Goal: Task Accomplishment & Management: Manage account settings

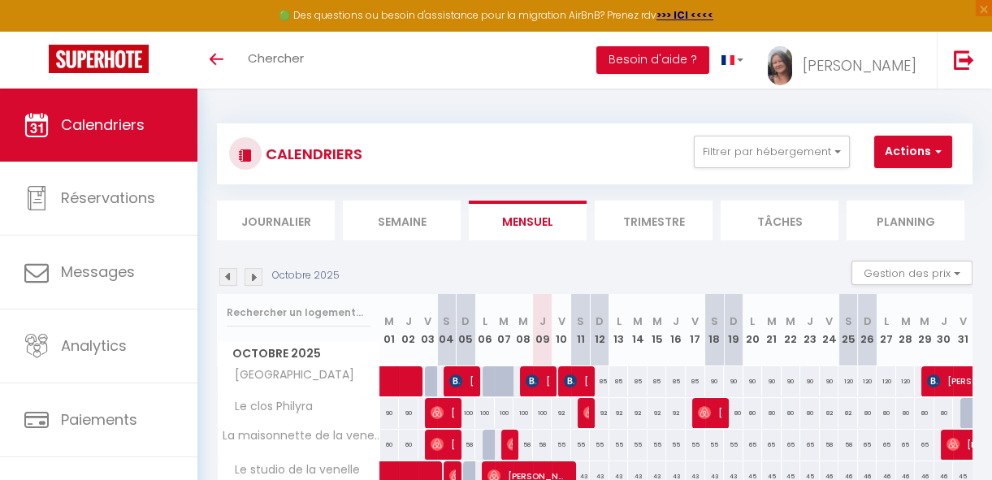
scroll to position [122, 0]
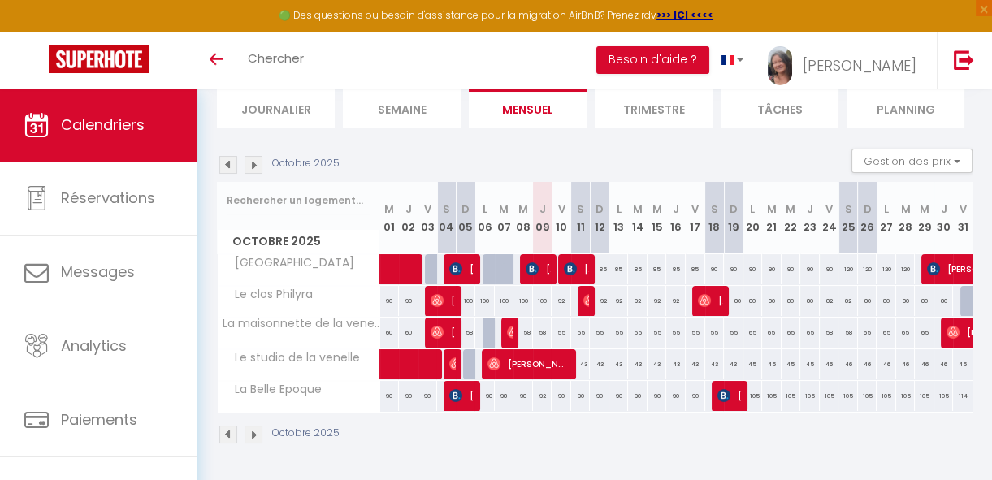
click at [259, 156] on img at bounding box center [254, 165] width 18 height 18
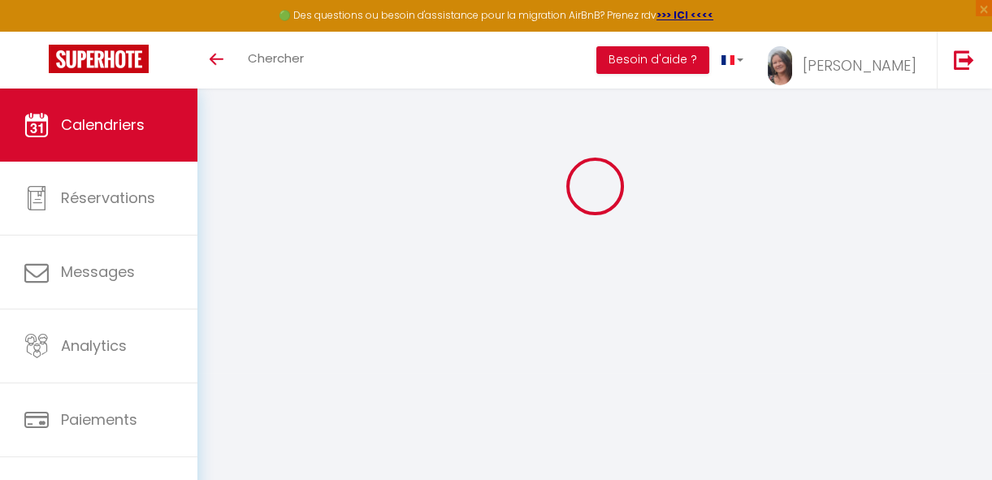
scroll to position [89, 0]
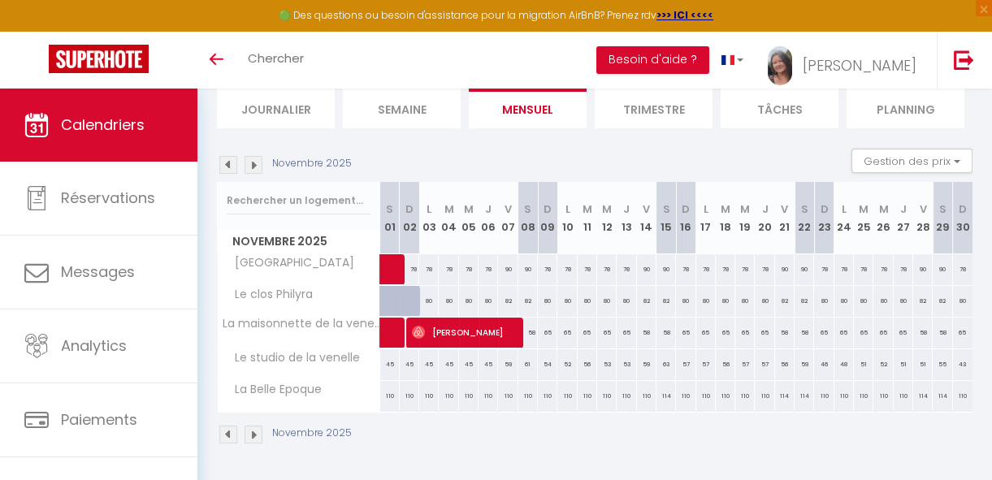
click at [254, 158] on img at bounding box center [254, 165] width 18 height 18
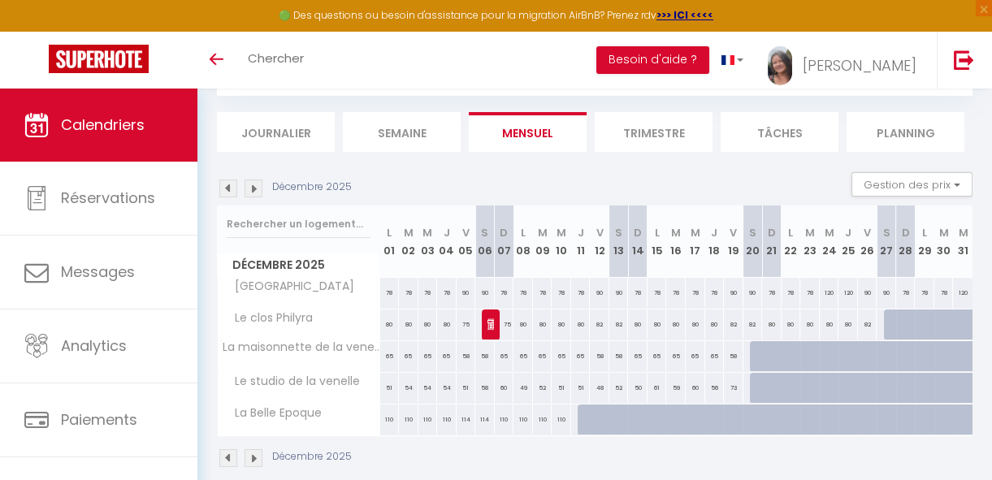
scroll to position [122, 0]
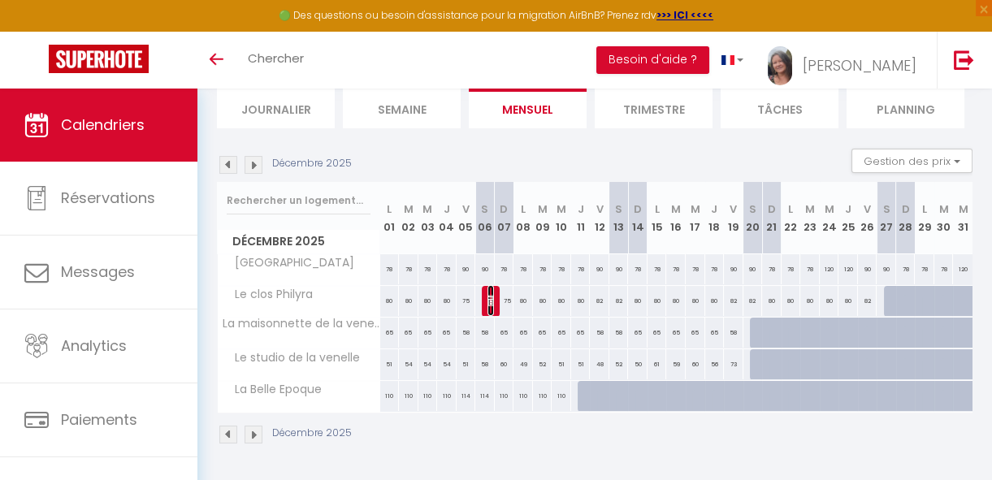
click at [491, 294] on img at bounding box center [493, 300] width 13 height 13
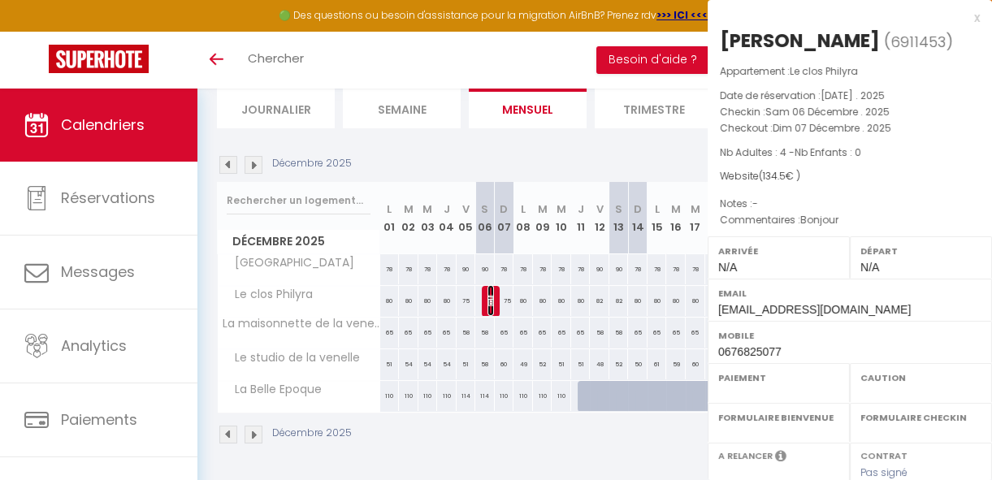
select select "KO"
select select "0"
select select "1"
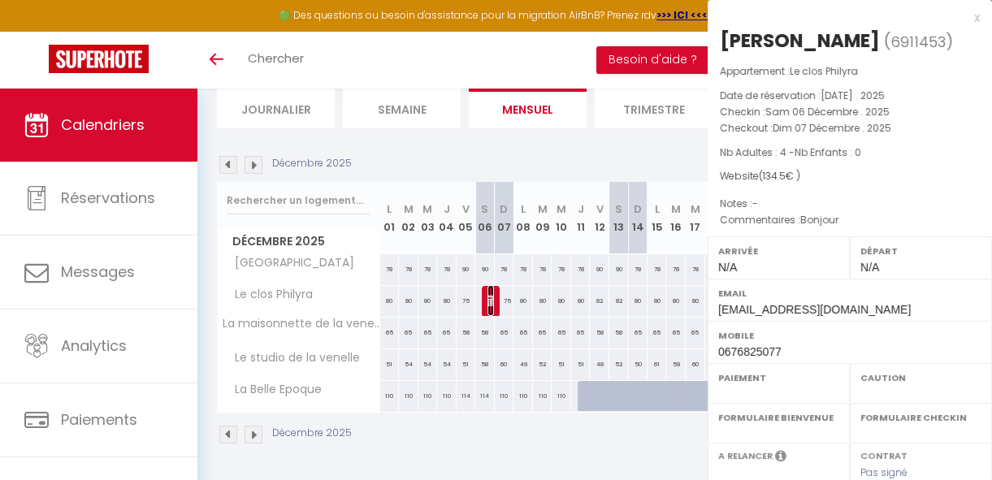
select select
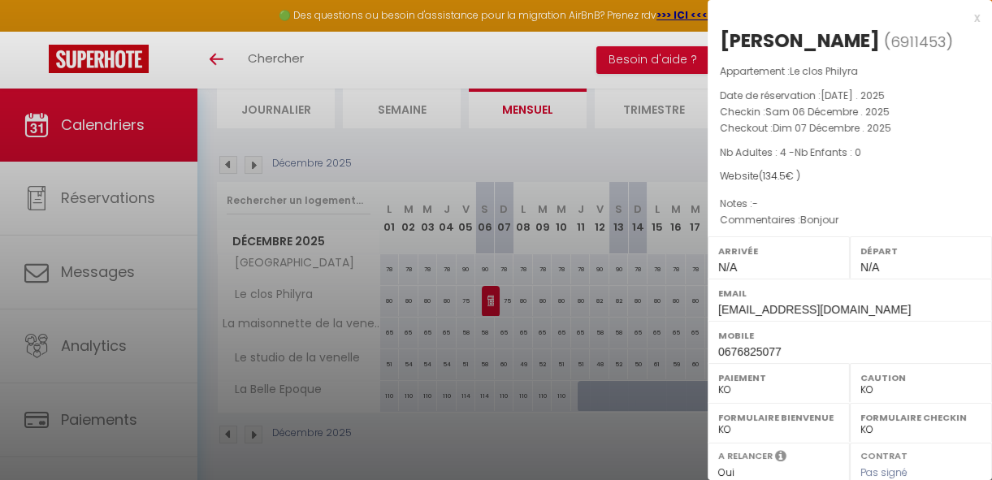
click at [963, 17] on div "x" at bounding box center [844, 17] width 272 height 19
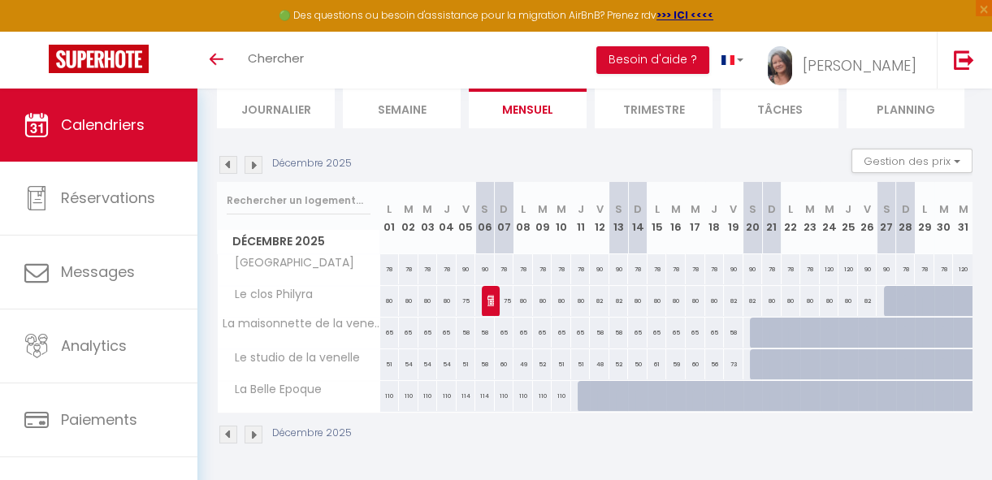
click at [223, 156] on img at bounding box center [228, 165] width 18 height 18
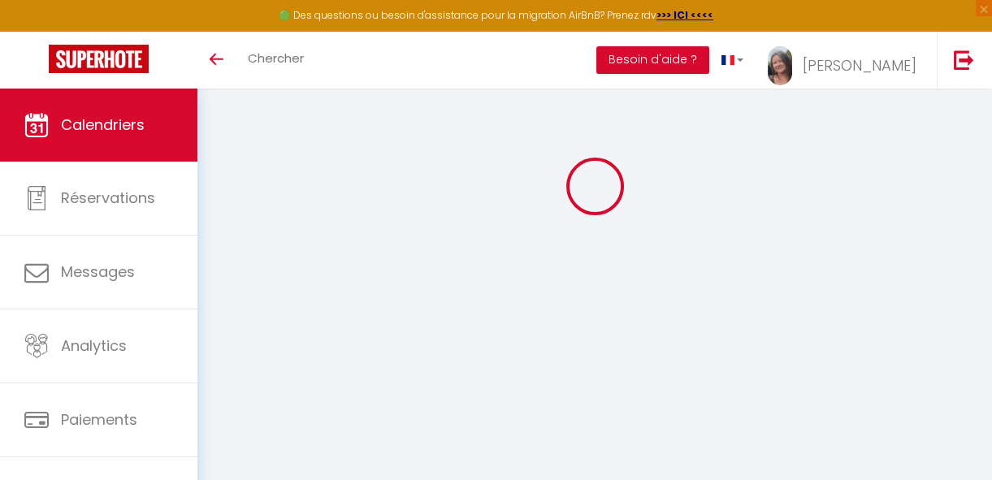
scroll to position [89, 0]
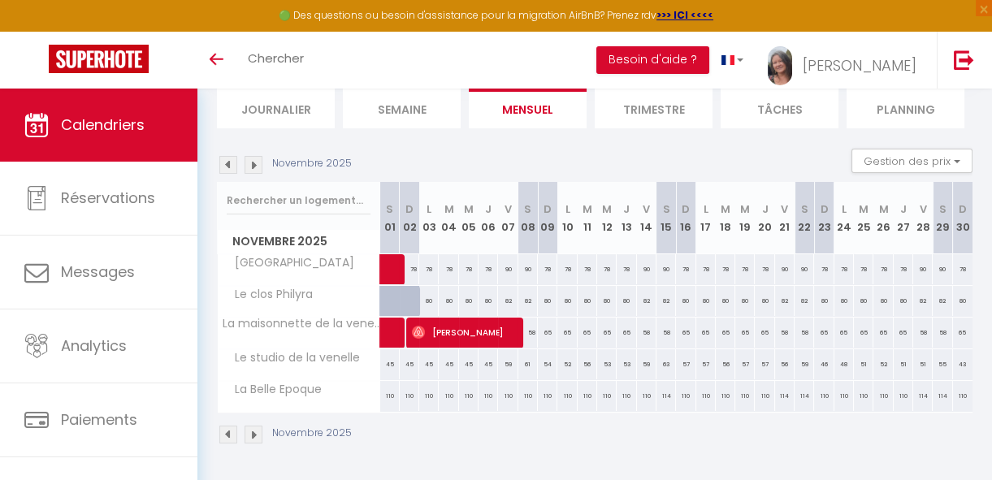
click at [223, 156] on img at bounding box center [228, 165] width 18 height 18
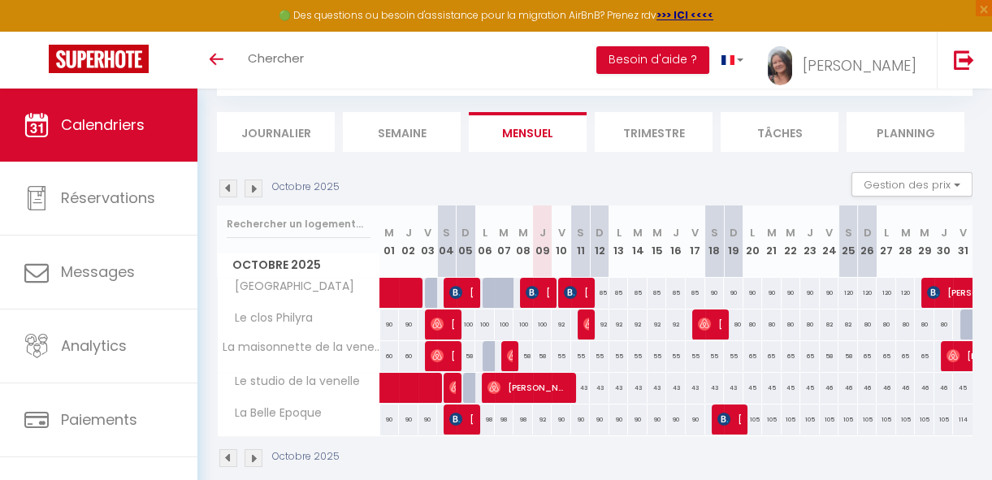
scroll to position [122, 0]
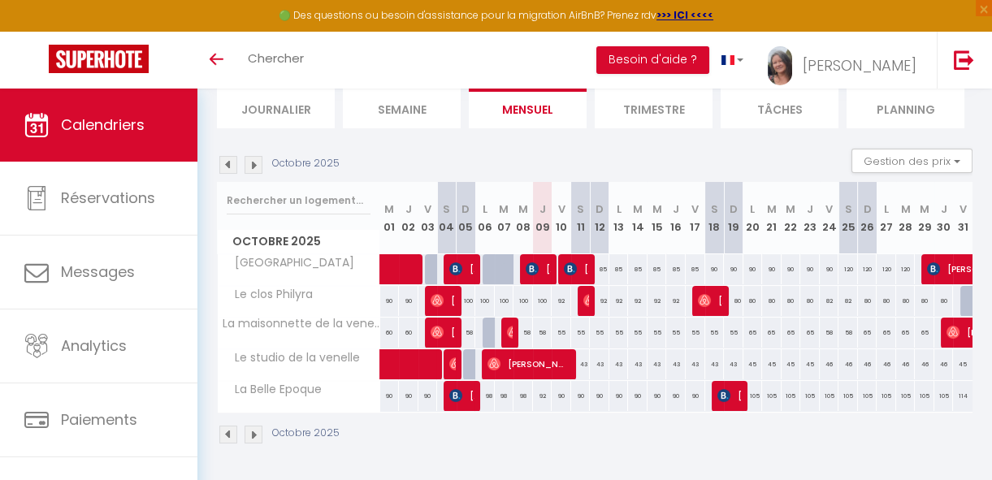
click at [555, 388] on div "90" at bounding box center [561, 396] width 19 height 30
type input "90"
type input "Ven 10 Octobre 2025"
type input "[DATE]"
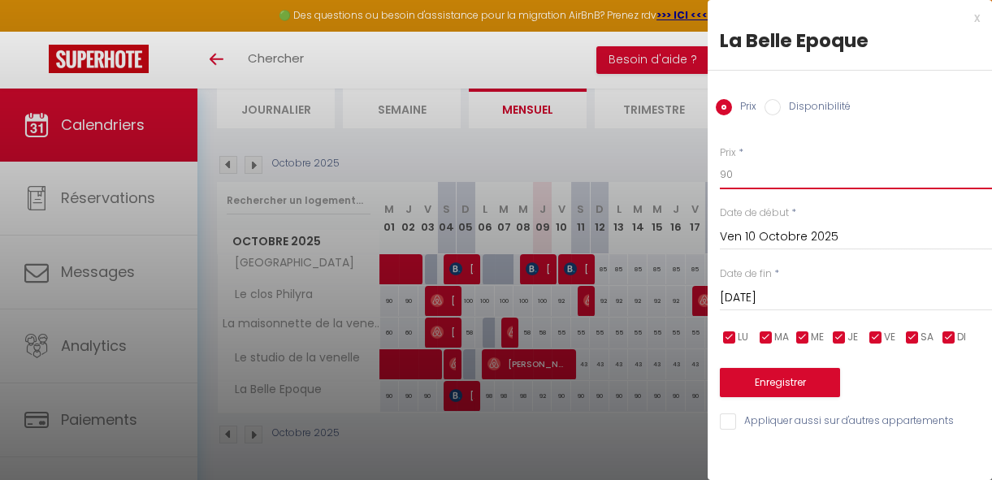
drag, startPoint x: 743, startPoint y: 178, endPoint x: 688, endPoint y: 174, distance: 55.4
click at [694, 177] on body "🟢 Des questions ou besoin d'assistance pour la migration AirBnB? Prenez rdv >>>…" at bounding box center [496, 228] width 992 height 504
type input "85"
click at [764, 297] on input "[DATE]" at bounding box center [856, 298] width 272 height 21
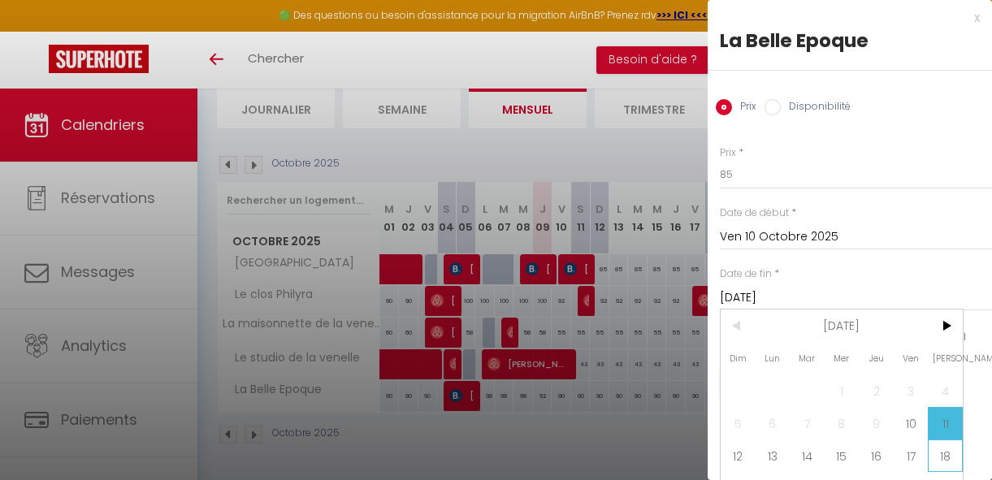
scroll to position [67, 0]
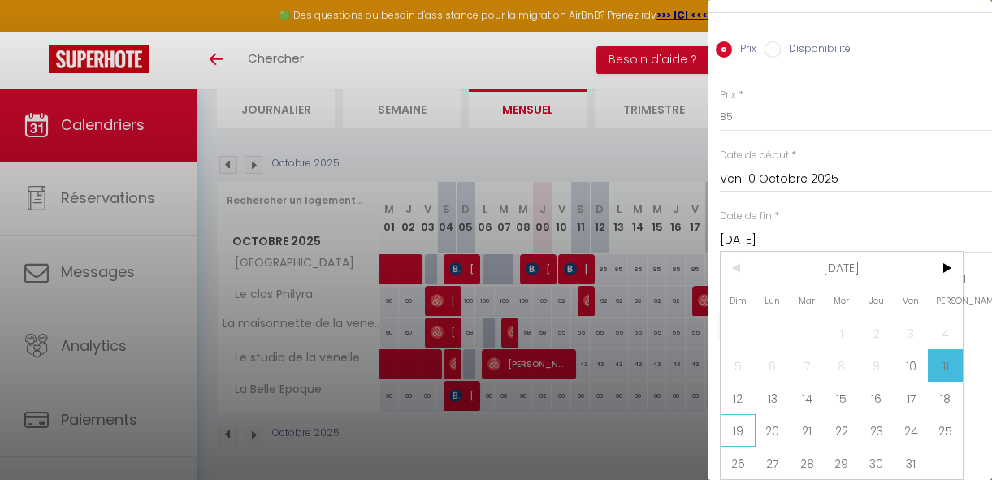
click at [734, 422] on span "19" at bounding box center [738, 430] width 35 height 32
type input "Dim 19 Octobre 2025"
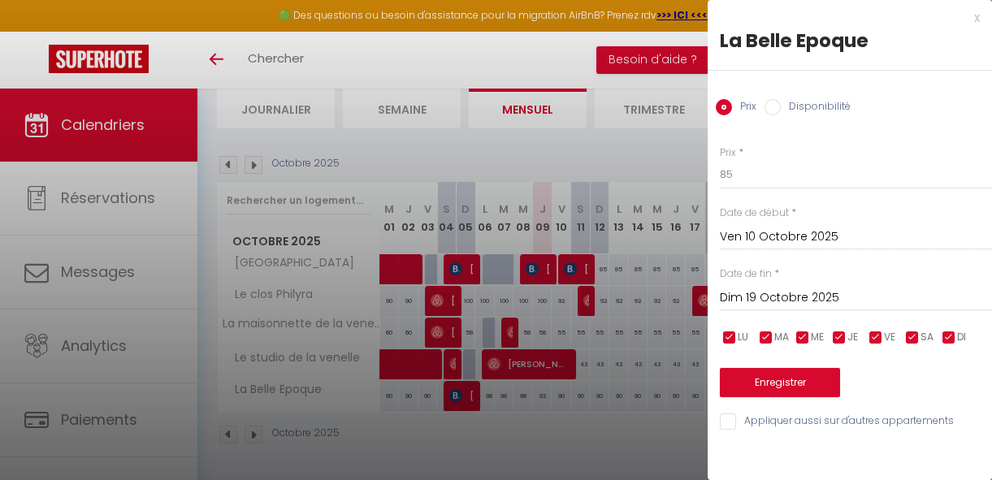
scroll to position [0, 0]
click at [778, 380] on button "Enregistrer" at bounding box center [780, 382] width 120 height 29
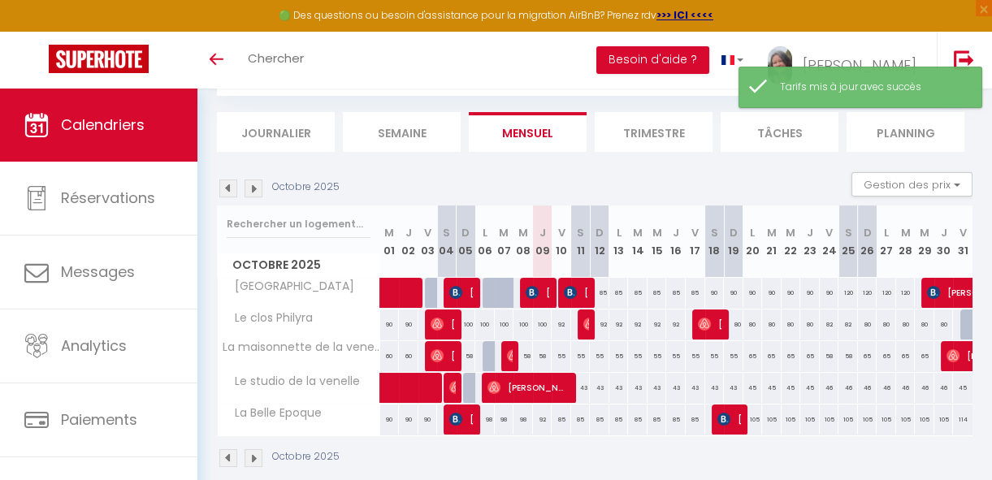
scroll to position [122, 0]
